Goal: Find specific page/section: Find specific page/section

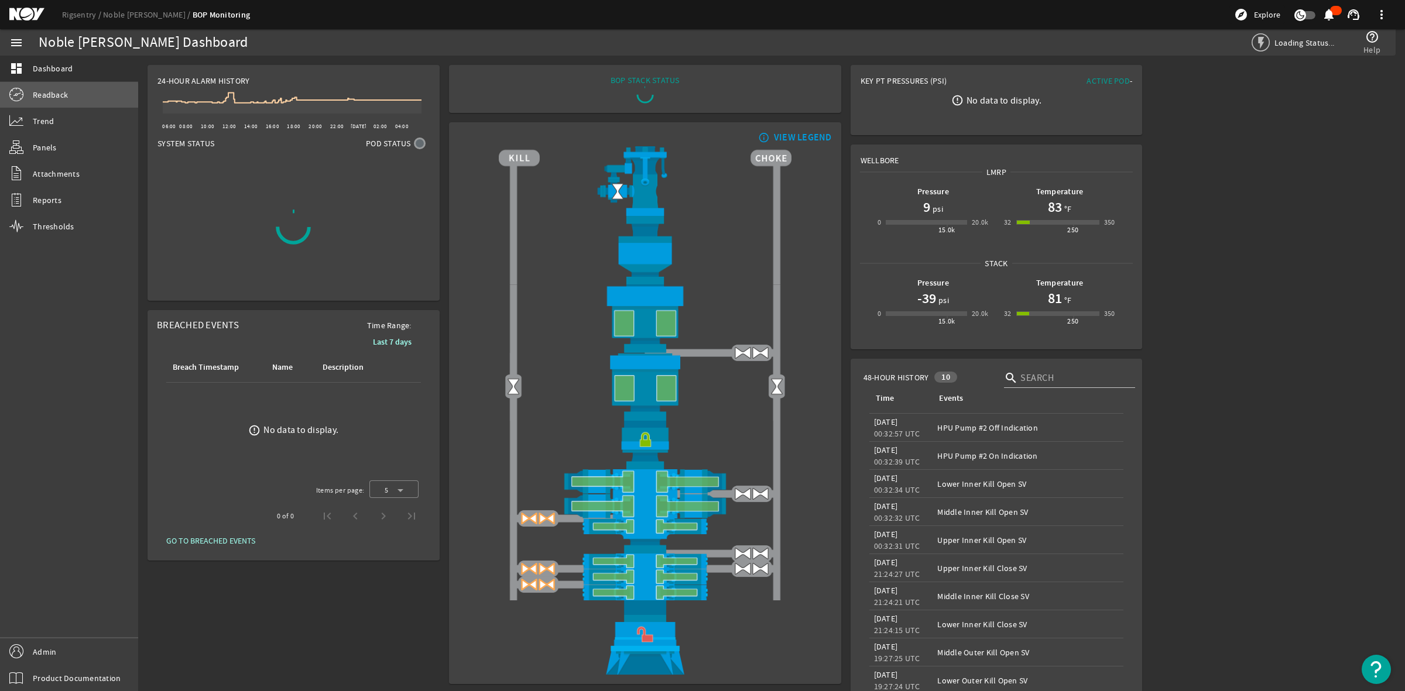
click at [46, 98] on span "Readback" at bounding box center [50, 95] width 35 height 12
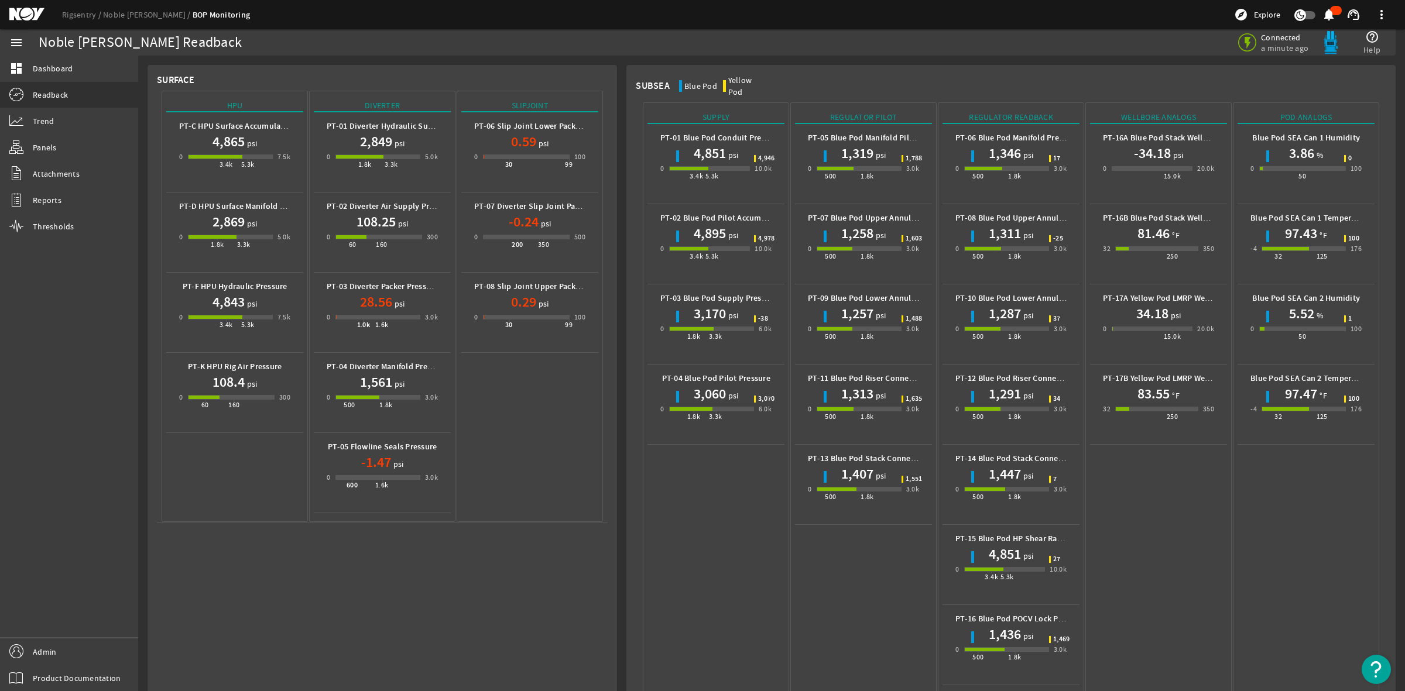
click at [23, 15] on mat-icon at bounding box center [35, 15] width 53 height 14
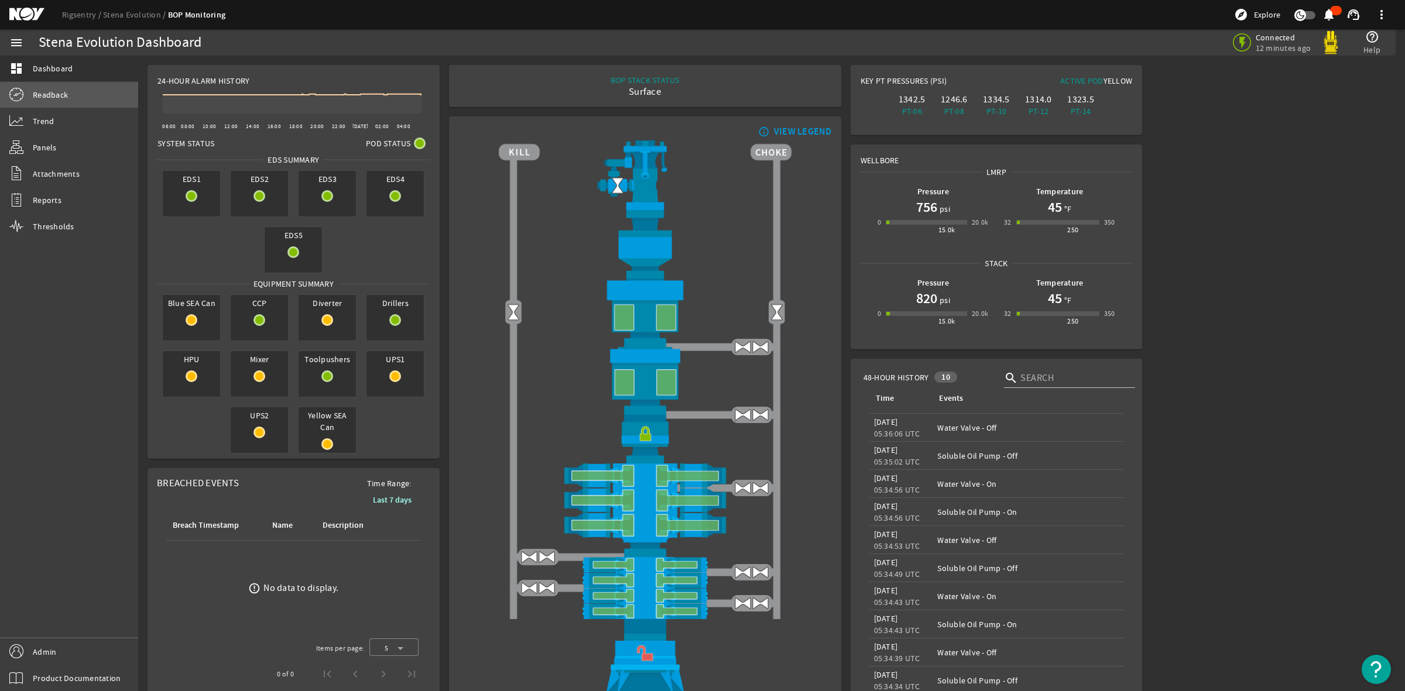
click at [63, 97] on span "Readback" at bounding box center [50, 95] width 35 height 12
